Goal: Find specific page/section: Find specific page/section

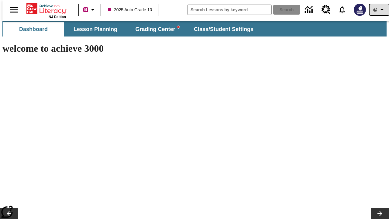
click at [378, 10] on icon "Profile/Settings" at bounding box center [381, 9] width 7 height 7
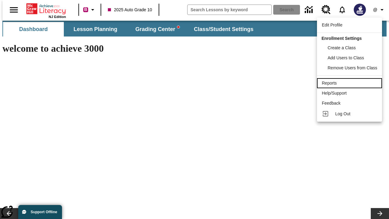
click at [350, 83] on div "Reports" at bounding box center [348, 83] width 55 height 6
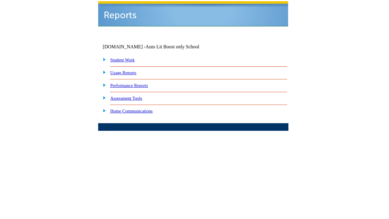
click at [135, 83] on link "Performance Reports" at bounding box center [129, 85] width 38 height 5
